Goal: Task Accomplishment & Management: Manage account settings

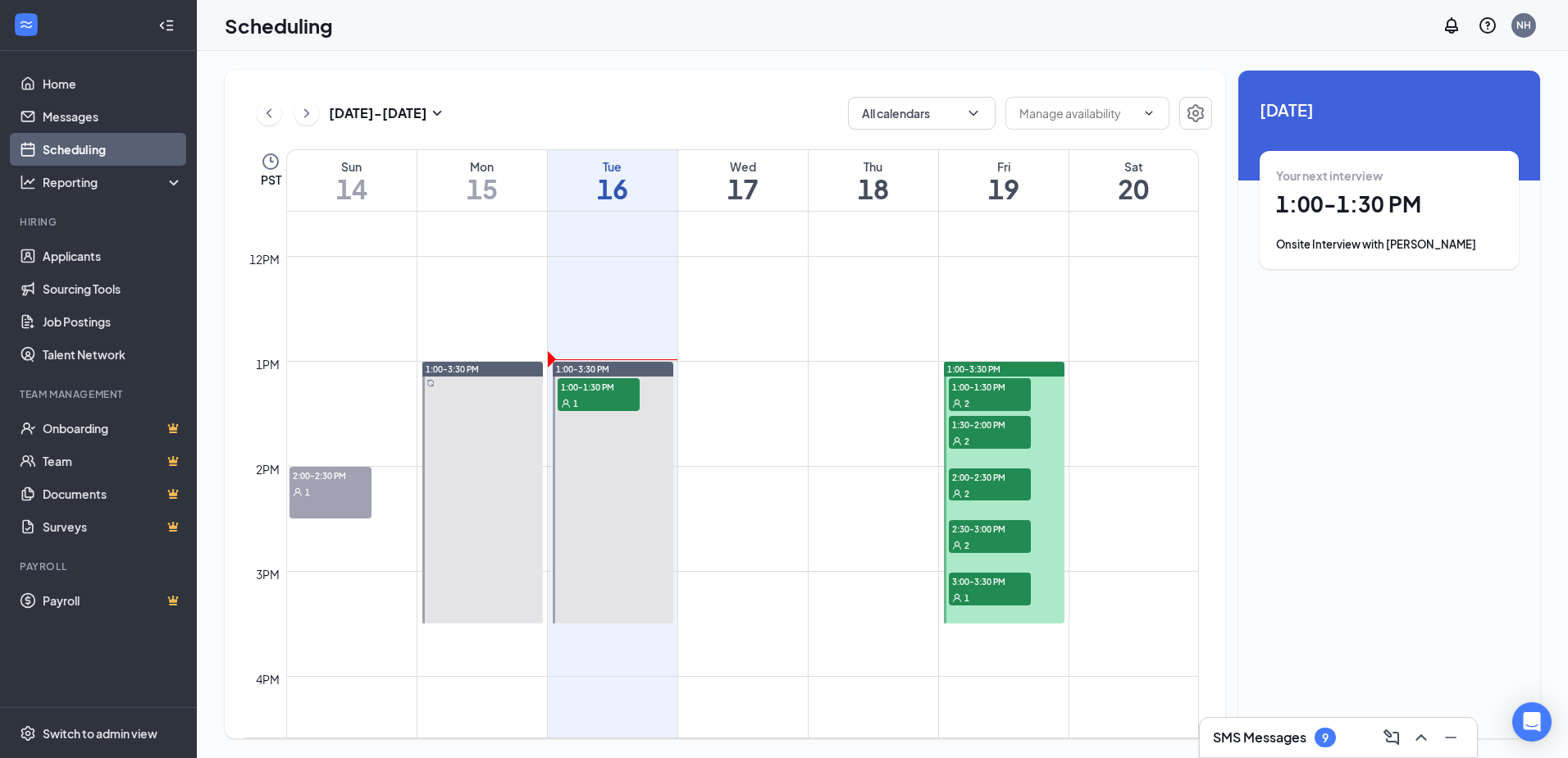
scroll to position [1216, 0]
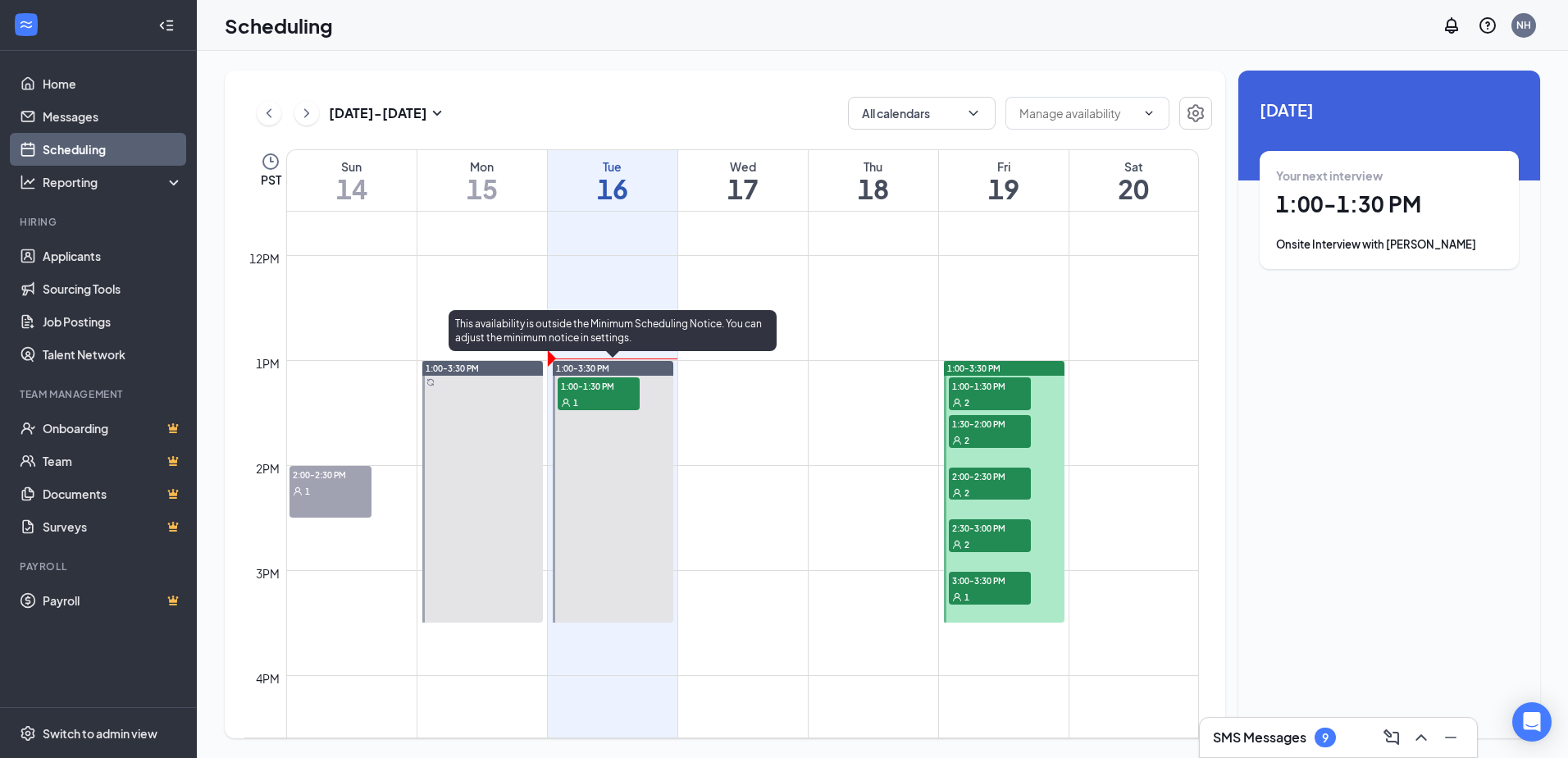
click at [594, 392] on span "1:00-1:30 PM" at bounding box center [599, 385] width 82 height 16
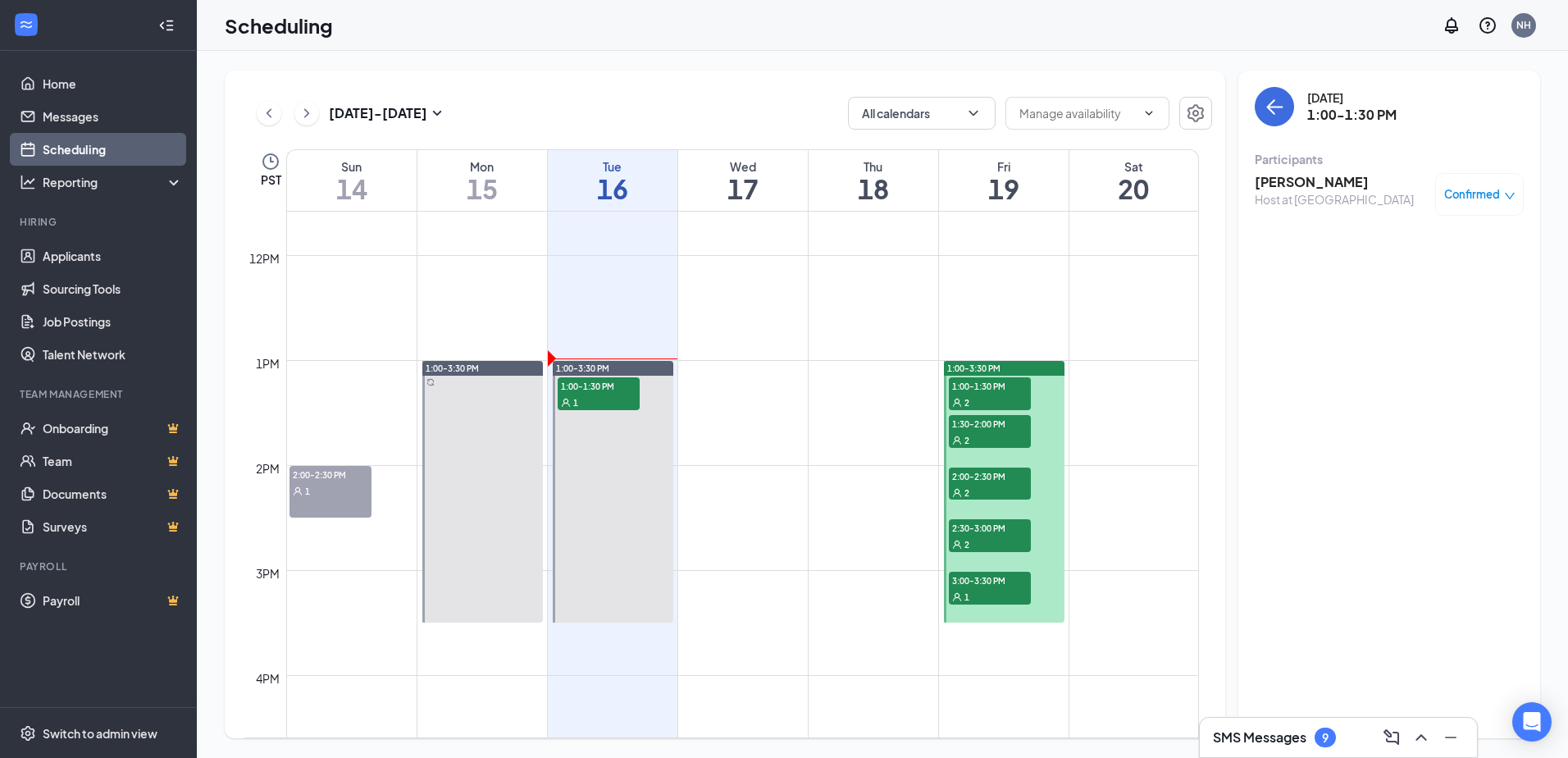
click at [1459, 194] on span "Confirmed" at bounding box center [1472, 194] width 56 height 16
click at [1302, 187] on h3 "Addi Artemenko" at bounding box center [1334, 182] width 159 height 18
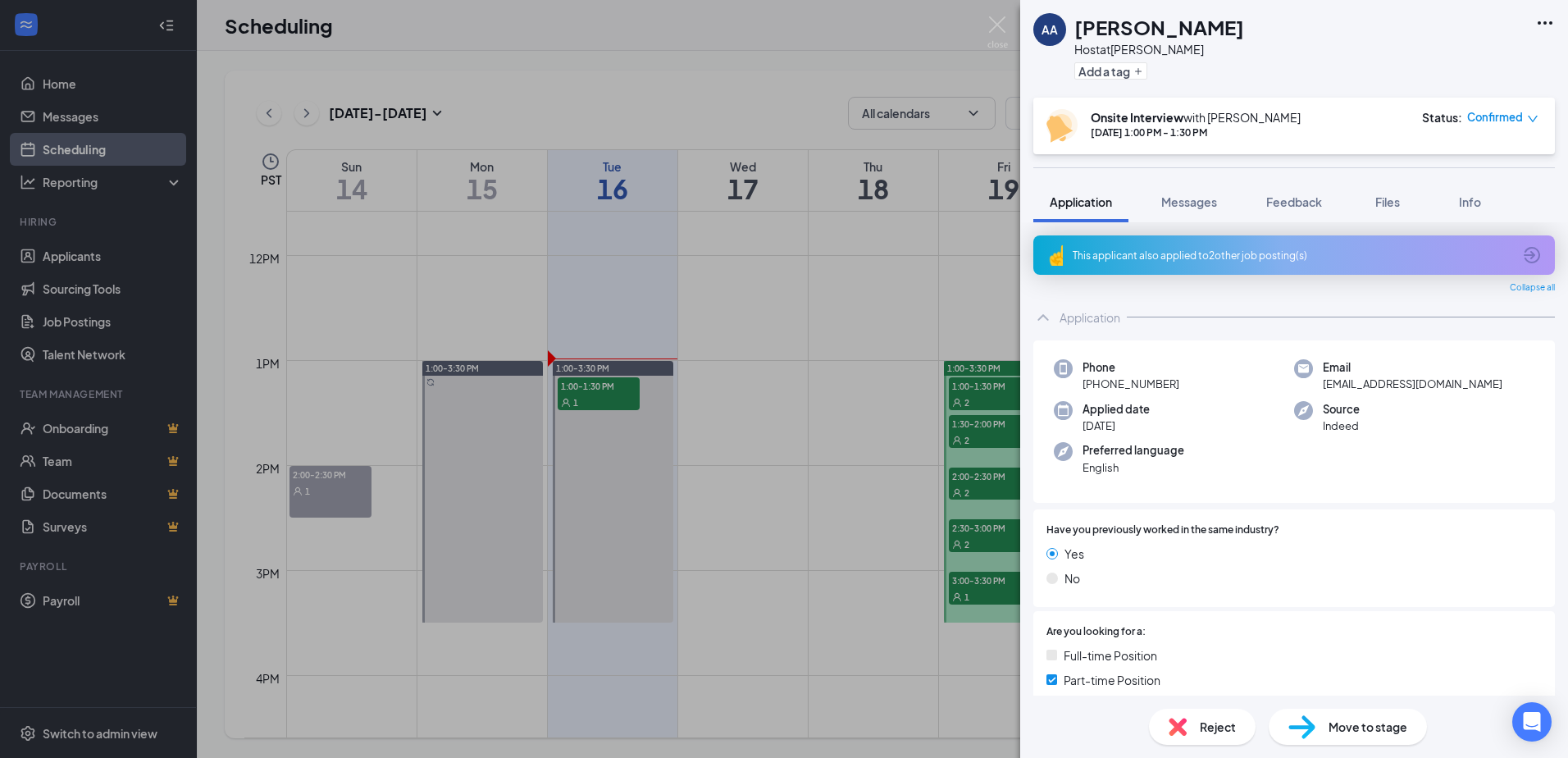
click at [1189, 253] on div "This applicant also applied to 2 other job posting(s)" at bounding box center [1292, 256] width 439 height 14
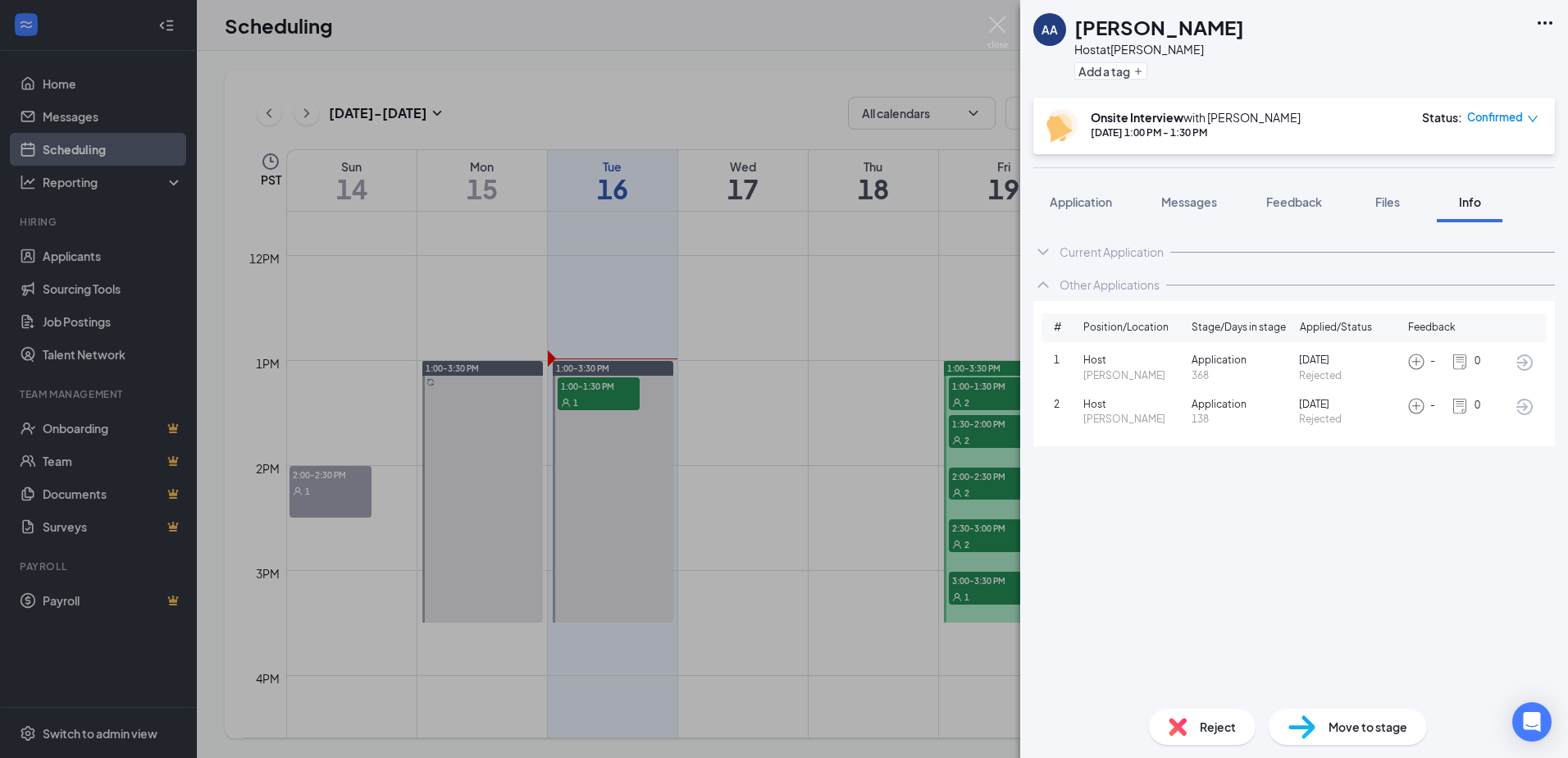
click at [1080, 253] on div "Current Application" at bounding box center [1111, 251] width 104 height 16
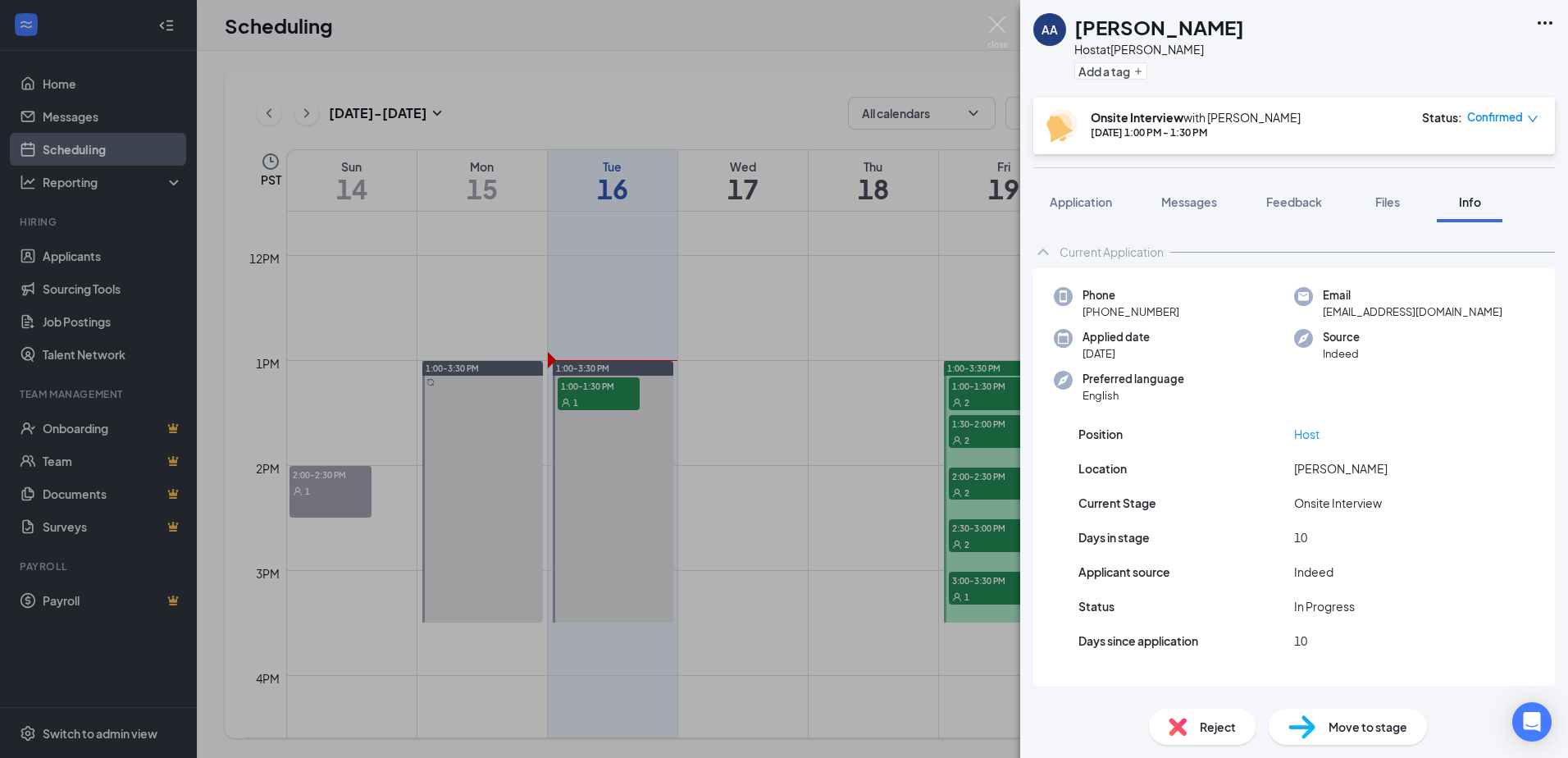
click at [931, 342] on div "AA Addi Artemenko Host at Eugene Add a tag Onsite Interview with Nichole Heimbu…" at bounding box center [784, 379] width 1568 height 758
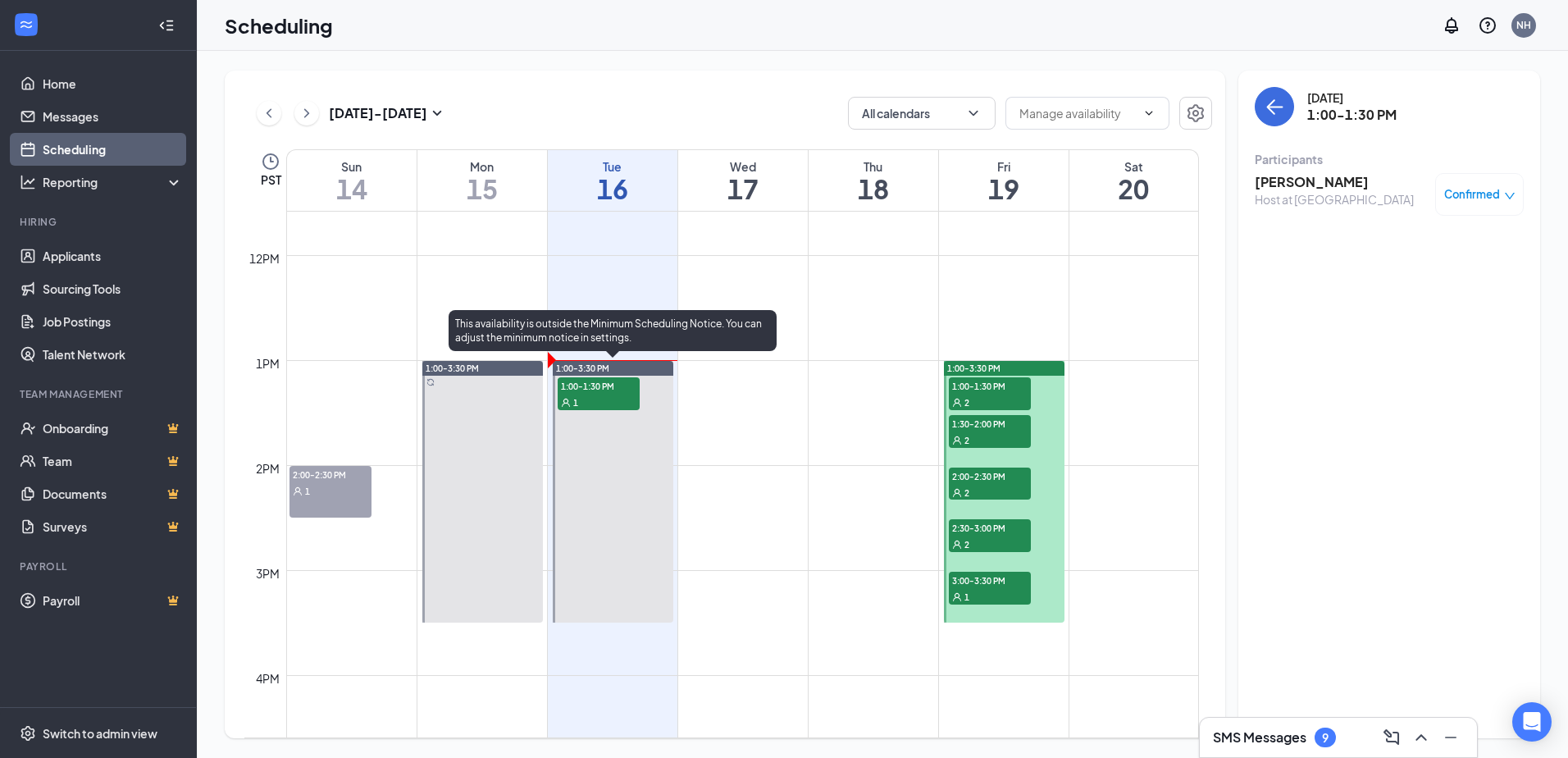
click at [608, 397] on div "1" at bounding box center [599, 402] width 82 height 16
click at [610, 397] on div "1" at bounding box center [599, 402] width 82 height 16
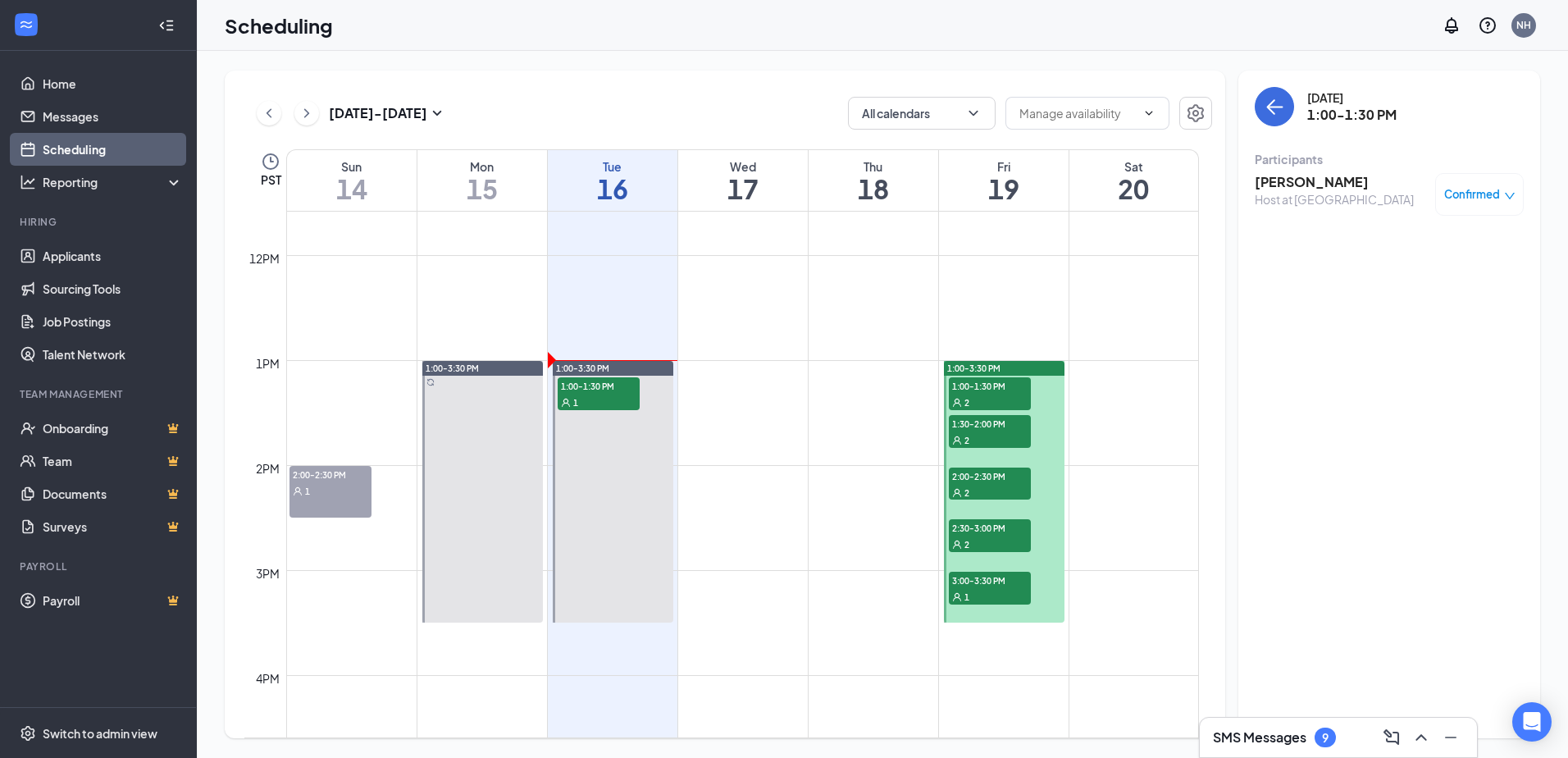
click at [1284, 184] on h3 "Addi Artemenko" at bounding box center [1334, 182] width 159 height 18
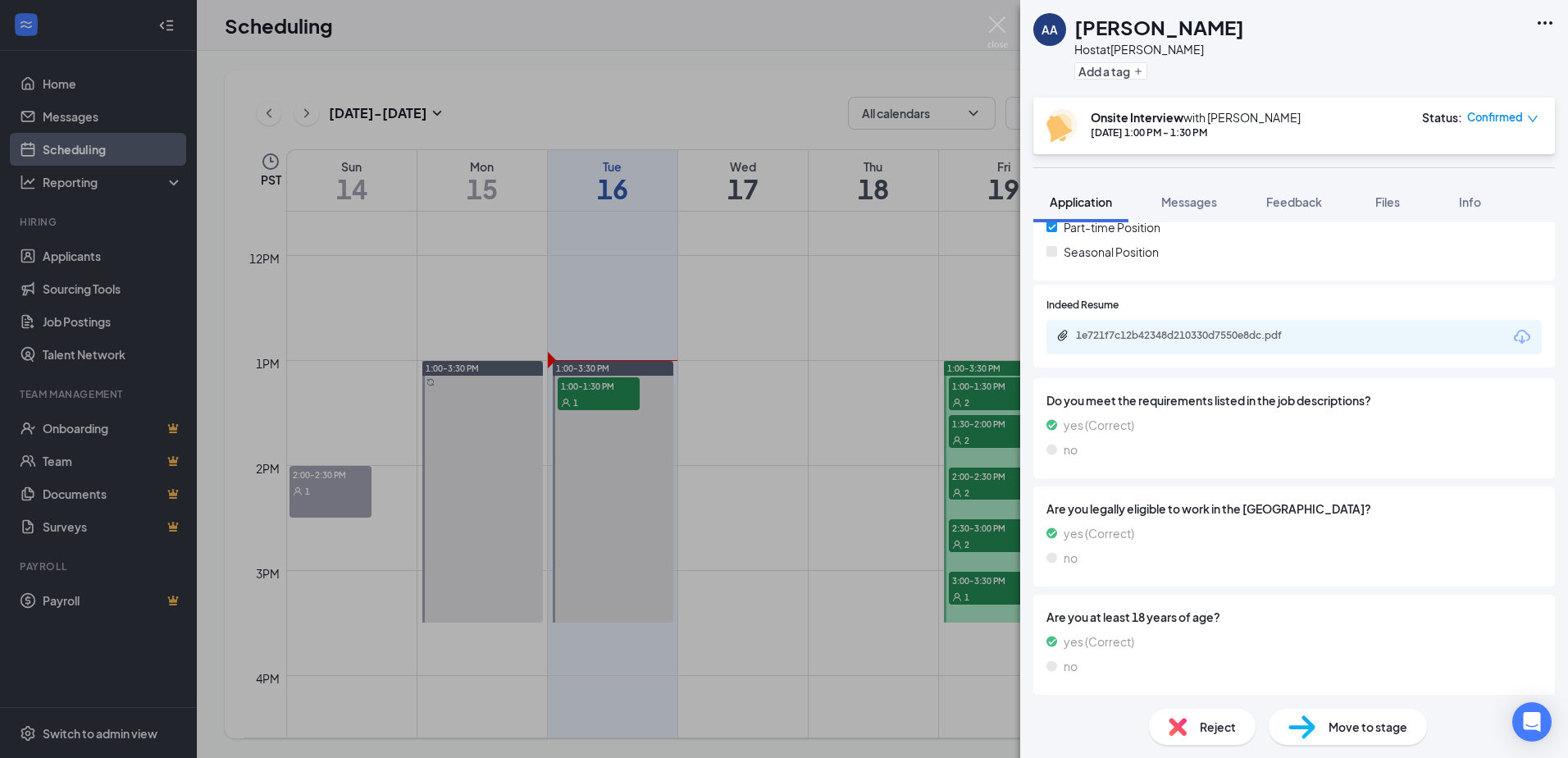
scroll to position [456, 0]
click at [1217, 333] on div "1e721f7c12b42348d210330d7550e8dc.pdf" at bounding box center [1191, 331] width 230 height 13
click at [811, 366] on div "AA Addi Artemenko Host at Eugene Add a tag Onsite Interview with Nichole Heimbu…" at bounding box center [784, 379] width 1568 height 758
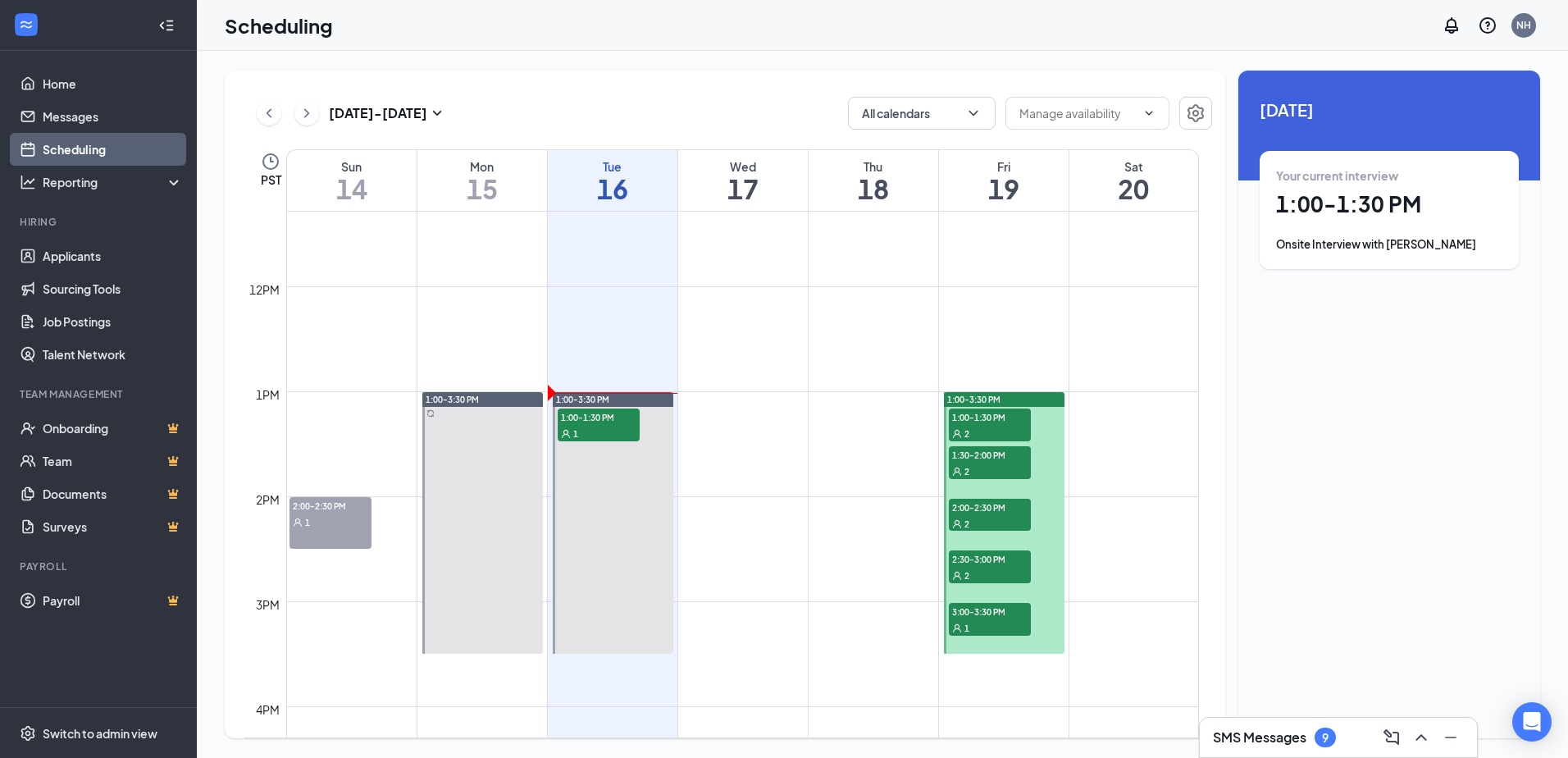
scroll to position [1216, 0]
